Goal: Information Seeking & Learning: Learn about a topic

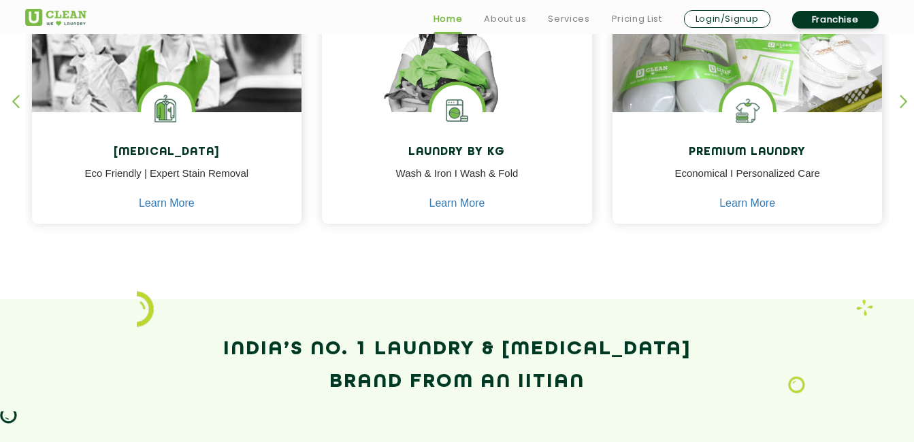
scroll to position [669, 0]
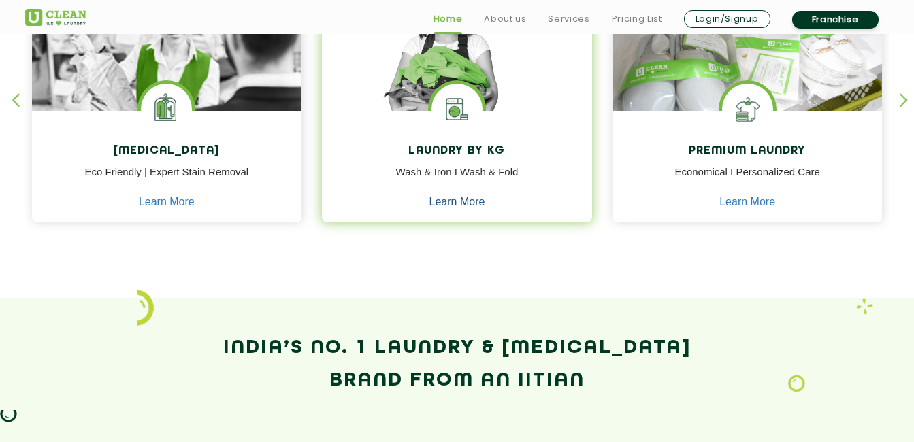
click at [459, 202] on link "Learn More" at bounding box center [457, 202] width 56 height 12
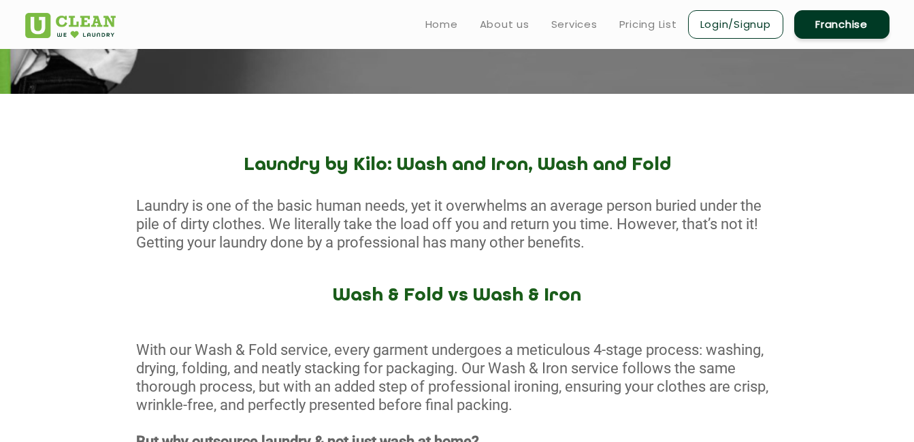
scroll to position [431, 0]
click at [644, 27] on link "Pricing List" at bounding box center [648, 24] width 58 height 16
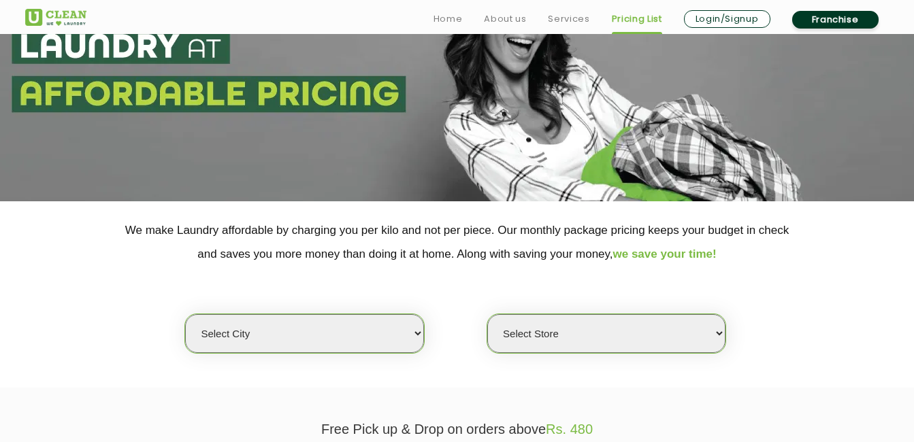
scroll to position [114, 0]
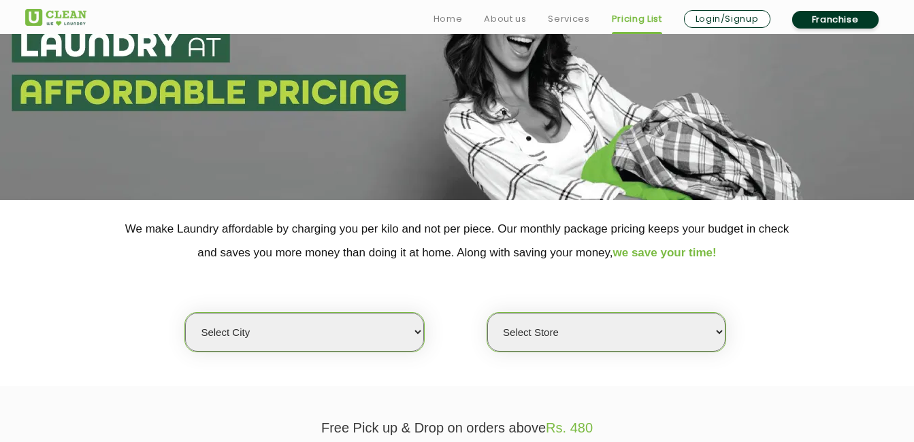
click at [397, 341] on select "Select city [GEOGRAPHIC_DATA] [GEOGRAPHIC_DATA] [GEOGRAPHIC_DATA] [GEOGRAPHIC_D…" at bounding box center [304, 332] width 238 height 39
select select "67"
click at [185, 313] on select "Select city [GEOGRAPHIC_DATA] [GEOGRAPHIC_DATA] [GEOGRAPHIC_DATA] [GEOGRAPHIC_D…" at bounding box center [304, 332] width 238 height 39
click at [588, 343] on select "Select Store [GEOGRAPHIC_DATA] [GEOGRAPHIC_DATA] [GEOGRAPHIC_DATA] [GEOGRAPHIC_…" at bounding box center [606, 332] width 238 height 39
select select "441"
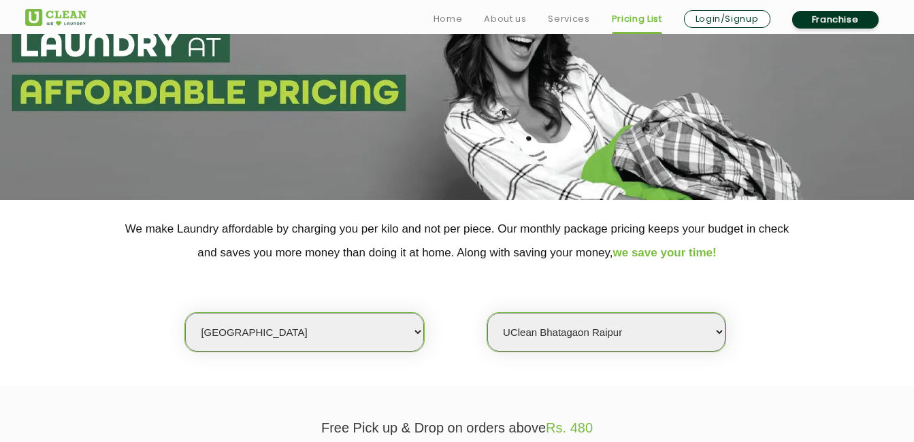
click at [487, 313] on select "Select Store [GEOGRAPHIC_DATA] [GEOGRAPHIC_DATA] [GEOGRAPHIC_DATA] [GEOGRAPHIC_…" at bounding box center [606, 332] width 238 height 39
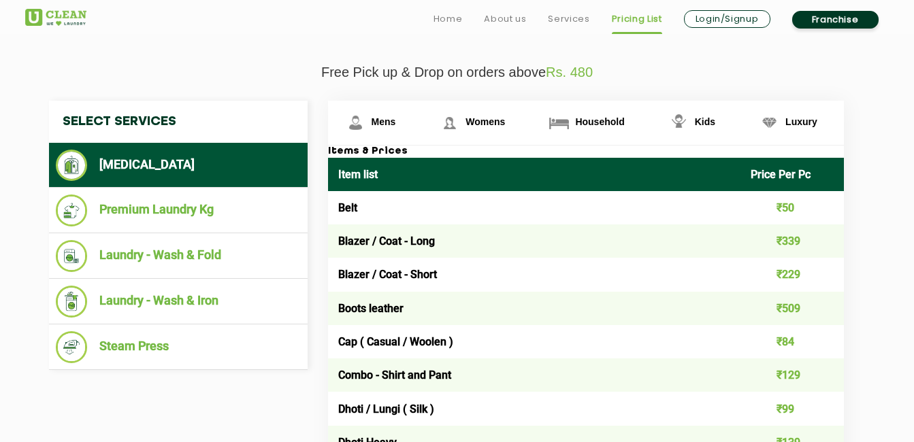
scroll to position [471, 0]
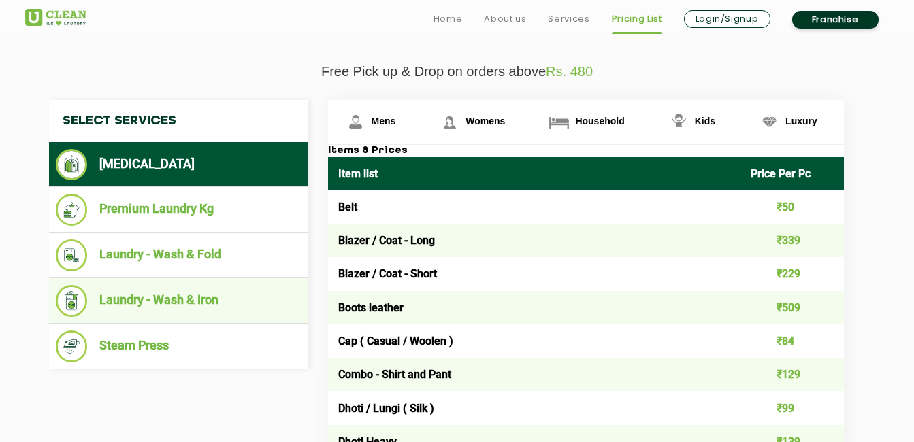
click at [184, 301] on li "Laundry - Wash & Iron" at bounding box center [178, 301] width 245 height 32
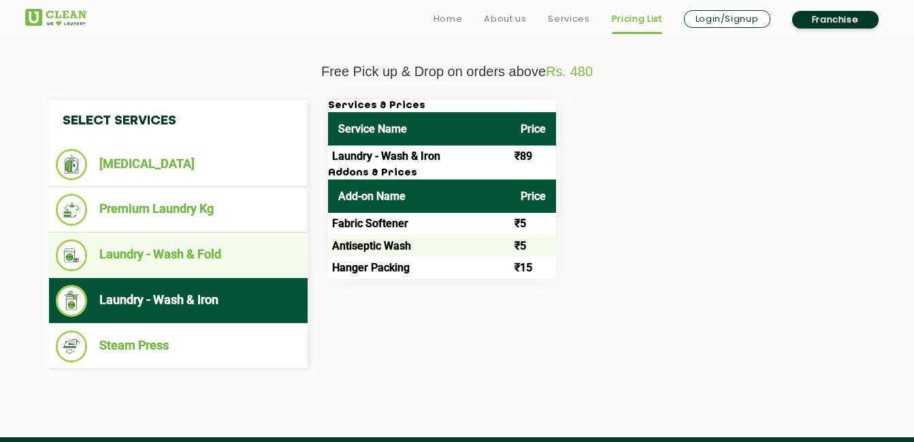
click at [235, 253] on li "Laundry - Wash & Fold" at bounding box center [178, 256] width 245 height 32
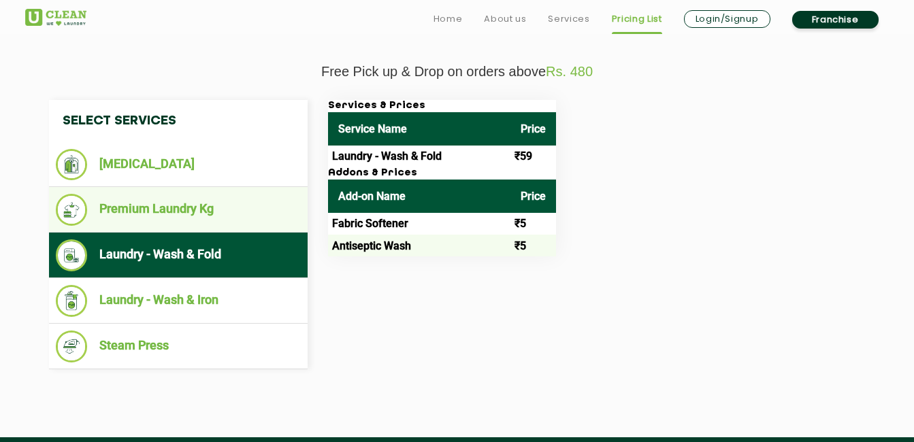
click at [245, 208] on li "Premium Laundry Kg" at bounding box center [178, 210] width 245 height 32
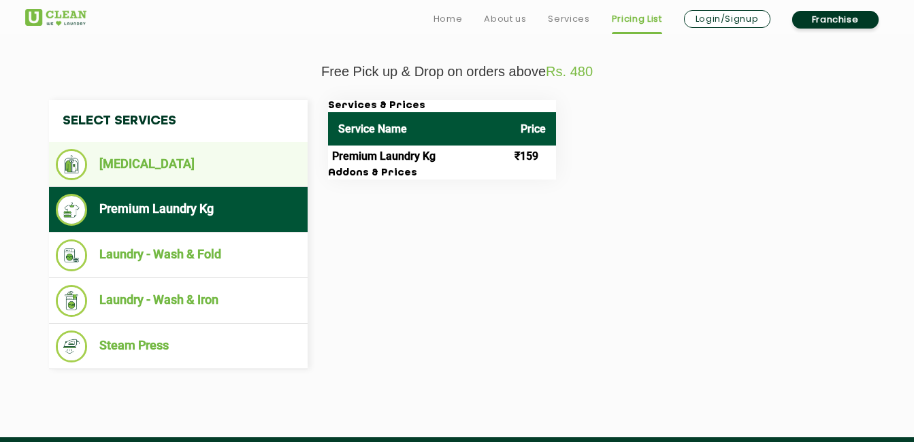
click at [213, 161] on li "[MEDICAL_DATA]" at bounding box center [178, 164] width 245 height 31
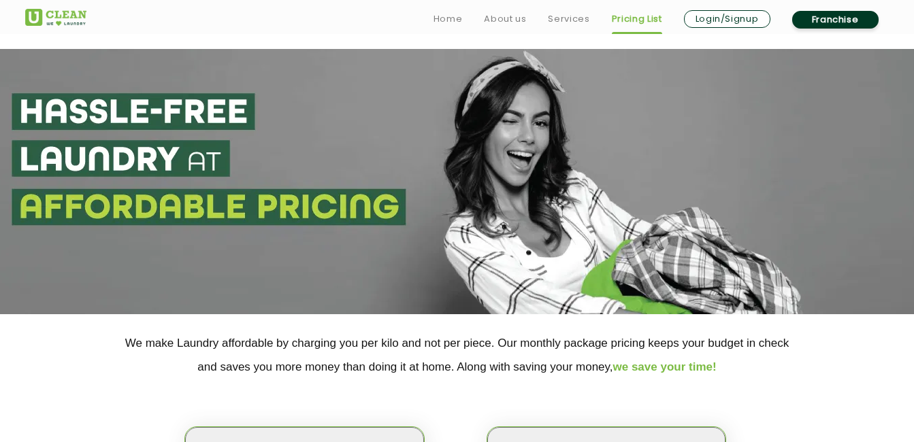
scroll to position [42, 0]
